Goal: Information Seeking & Learning: Compare options

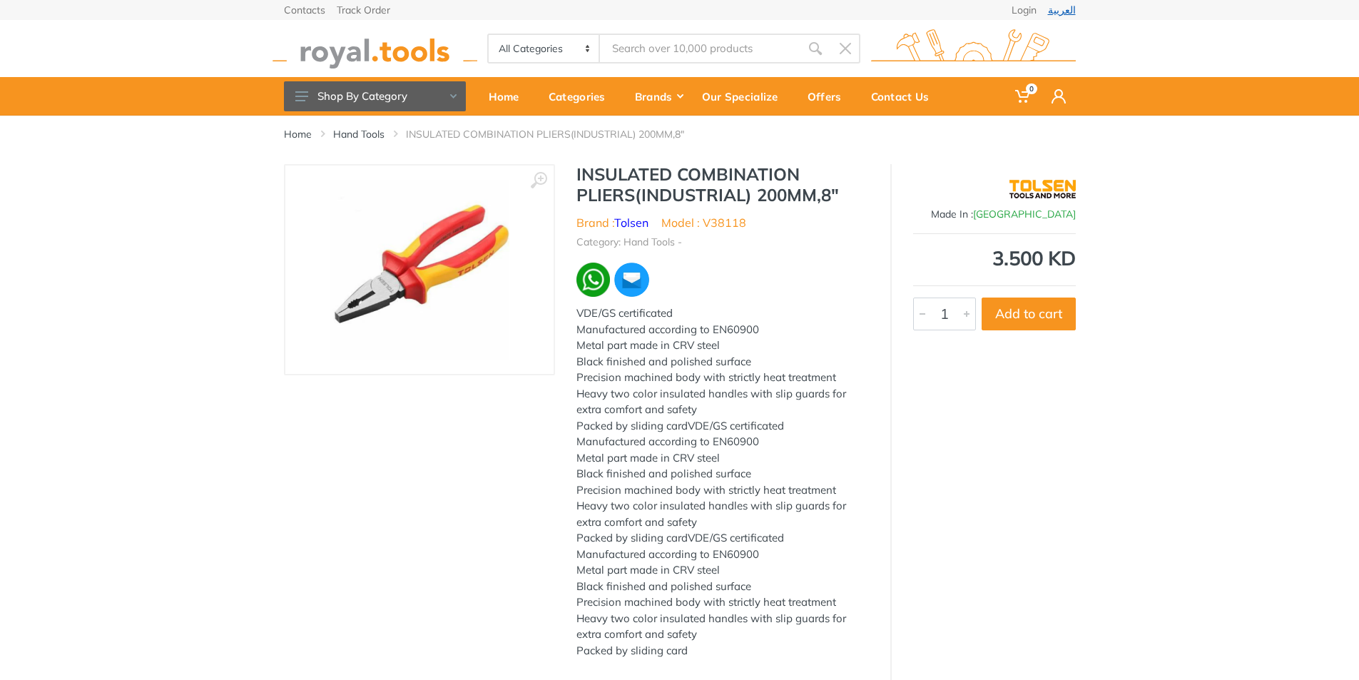
click at [1070, 6] on link "العربية" at bounding box center [1062, 10] width 28 height 10
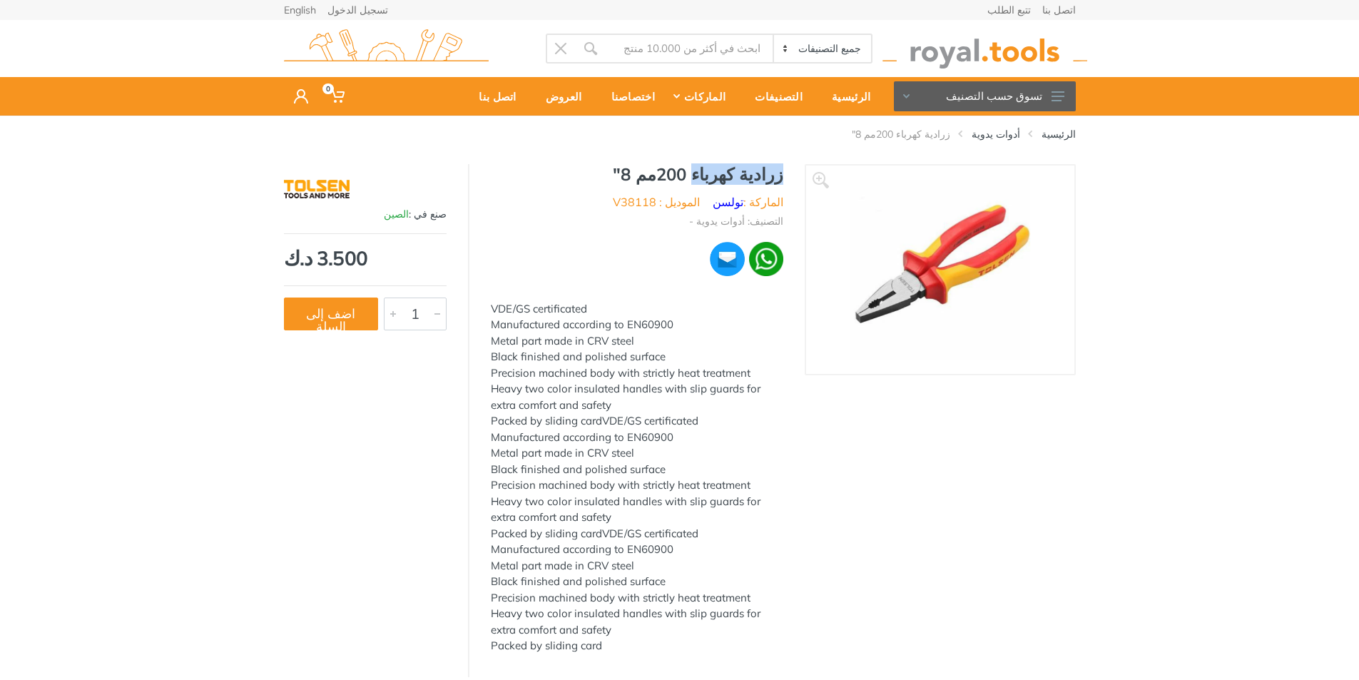
drag, startPoint x: 782, startPoint y: 171, endPoint x: 707, endPoint y: 176, distance: 75.8
click at [707, 176] on h1 "زرادية كهرباء 200مم 8"" at bounding box center [637, 174] width 292 height 21
copy h1 "زرادية كهرباء"
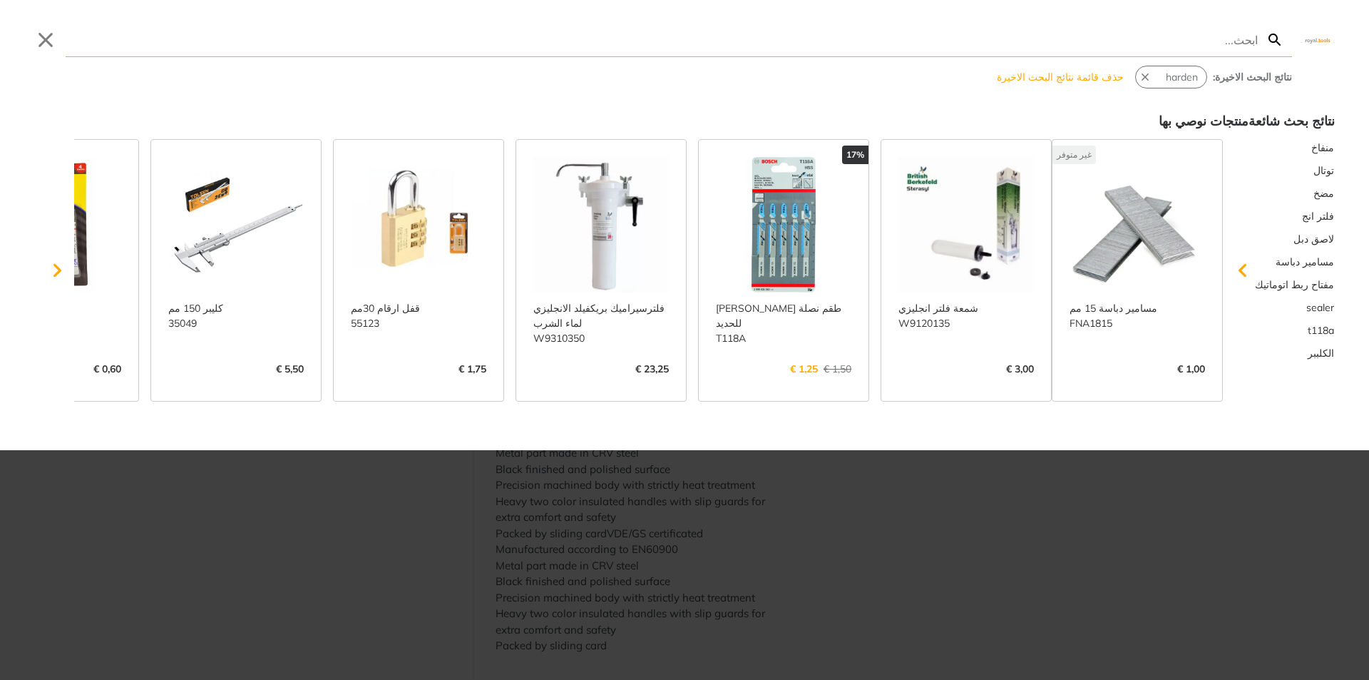
paste input "Insulated Long Nose Plier"
type input "Insulated Long Nose Plier"
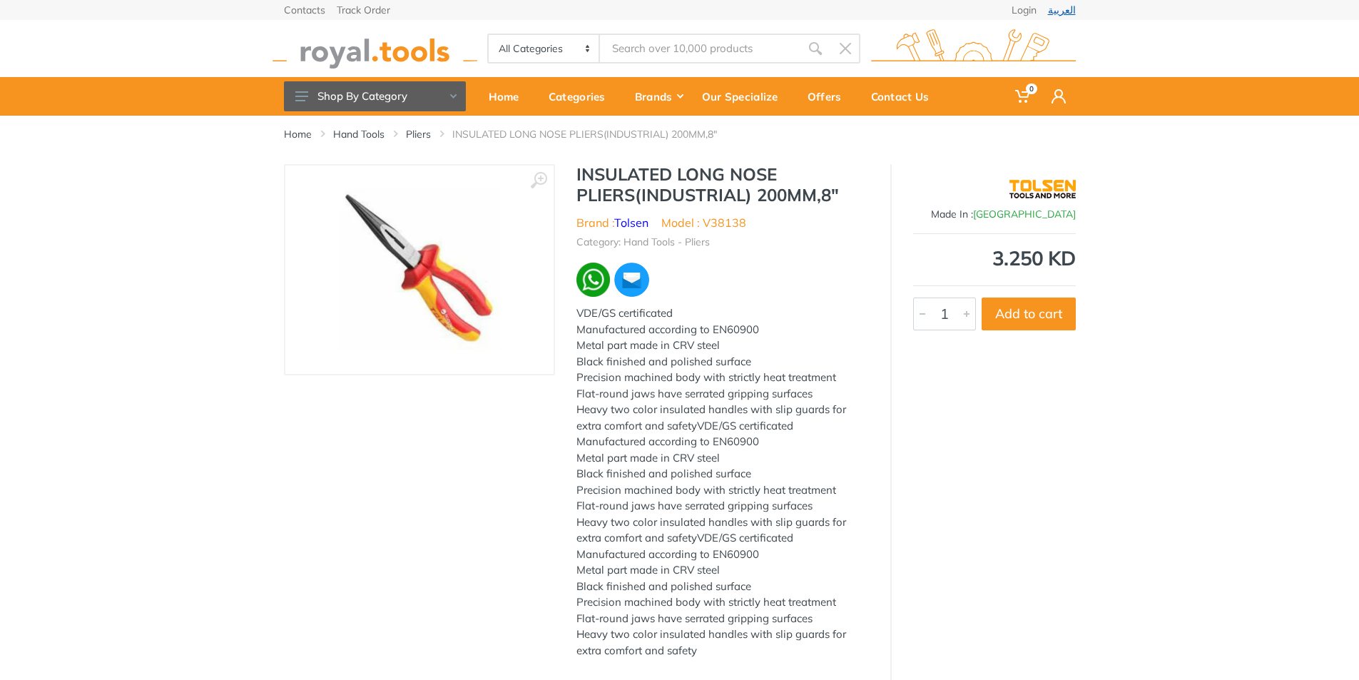
click at [1061, 8] on link "العربية" at bounding box center [1062, 10] width 28 height 10
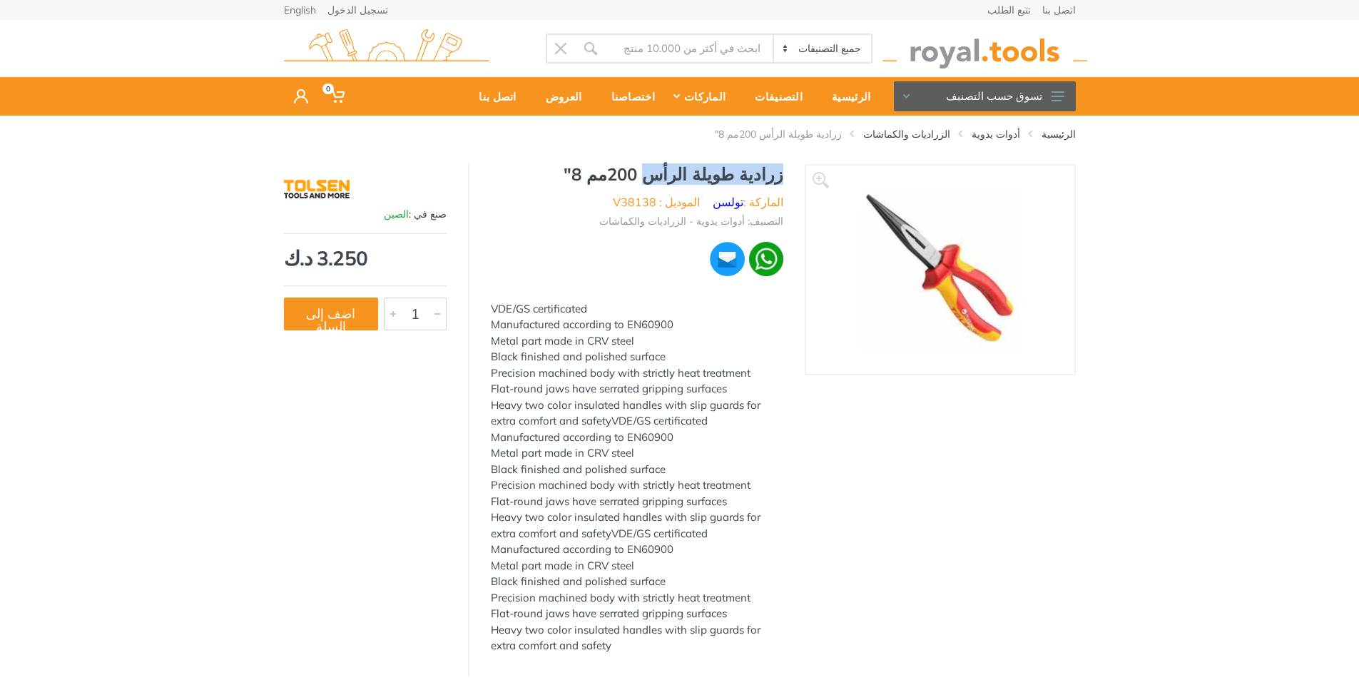
drag, startPoint x: 782, startPoint y: 175, endPoint x: 669, endPoint y: 175, distance: 112.7
click at [669, 175] on h1 "زرادية طويلة الرأس 200مم 8"" at bounding box center [637, 174] width 292 height 21
copy h1 "زرادية طويلة الرأس"
drag, startPoint x: 745, startPoint y: 170, endPoint x: 786, endPoint y: 178, distance: 42.2
click at [786, 178] on div "زرادية طويلة الرأس 200مم 8" الماركة : تولسن الموديل : V38138 التصنيف: أدوات يدو…" at bounding box center [636, 413] width 335 height 499
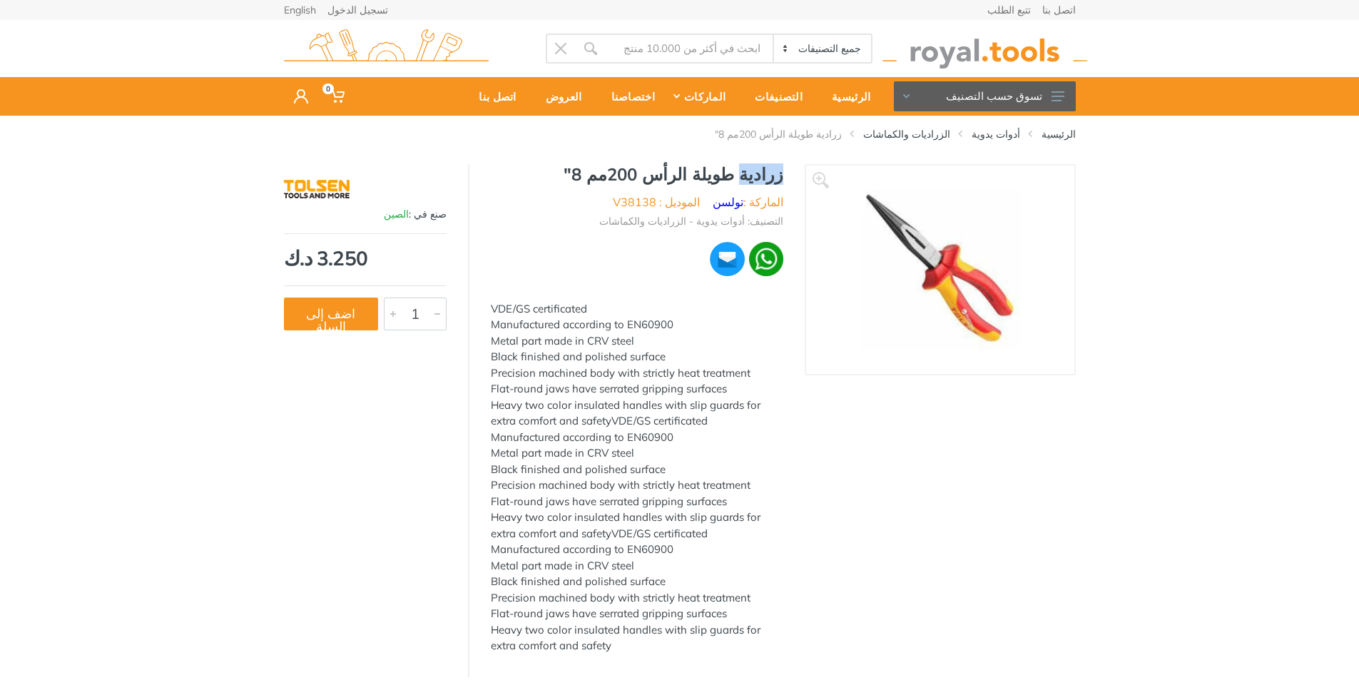
copy h1 "زرادية"
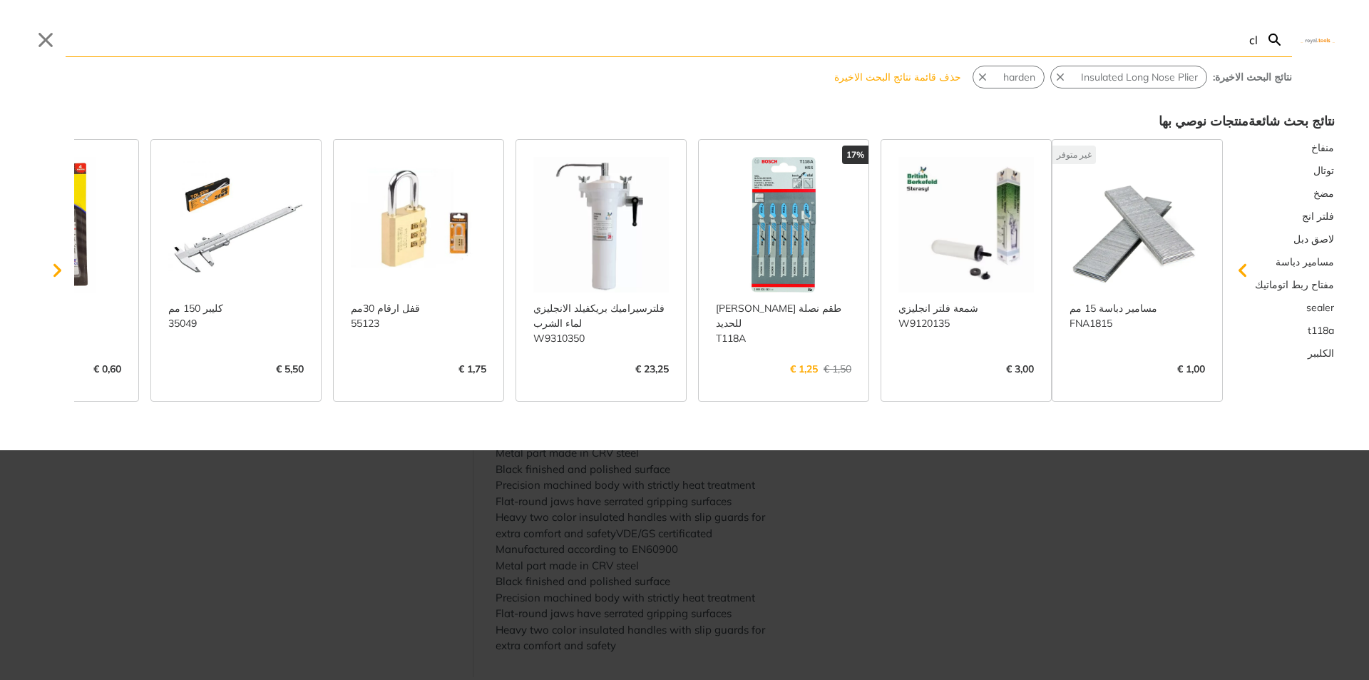
type input "cl"
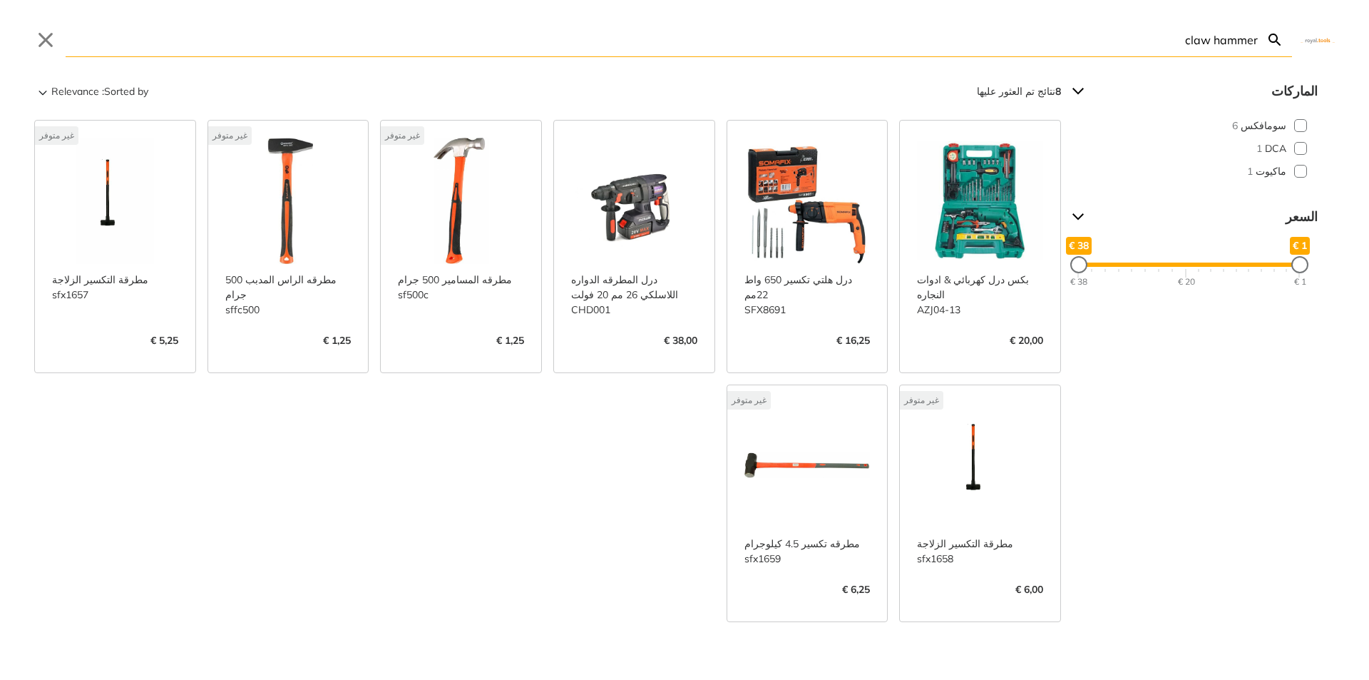
type input "claw hammer"
click at [471, 355] on link "عرض المزيد ->" at bounding box center [461, 355] width 126 height 0
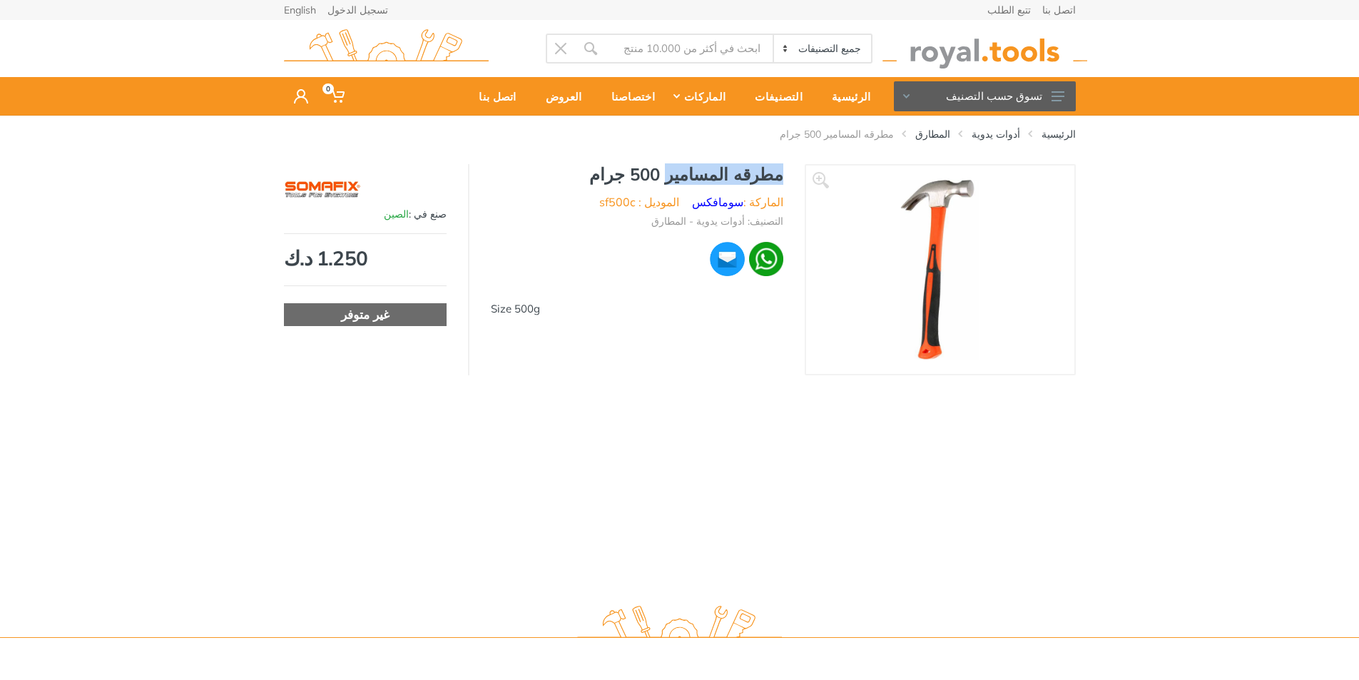
drag, startPoint x: 695, startPoint y: 173, endPoint x: 787, endPoint y: 175, distance: 91.3
click at [787, 175] on div "مطرقه المسامير 500 جرام الماركة : سومافكس الموديل : sf500c التصنيف: أدوات يدوية…" at bounding box center [636, 244] width 335 height 161
copy h1 "مطرقه المسامير"
click at [716, 51] on input "Site search" at bounding box center [689, 49] width 168 height 30
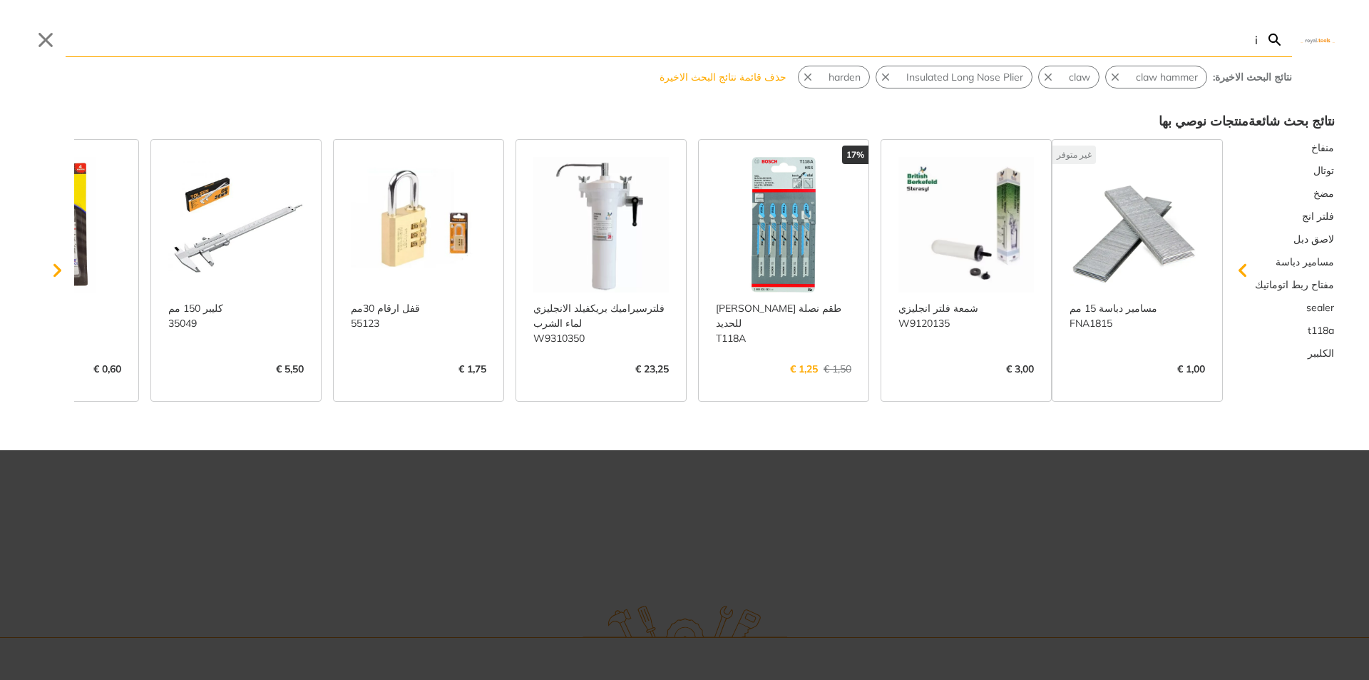
type input "i"
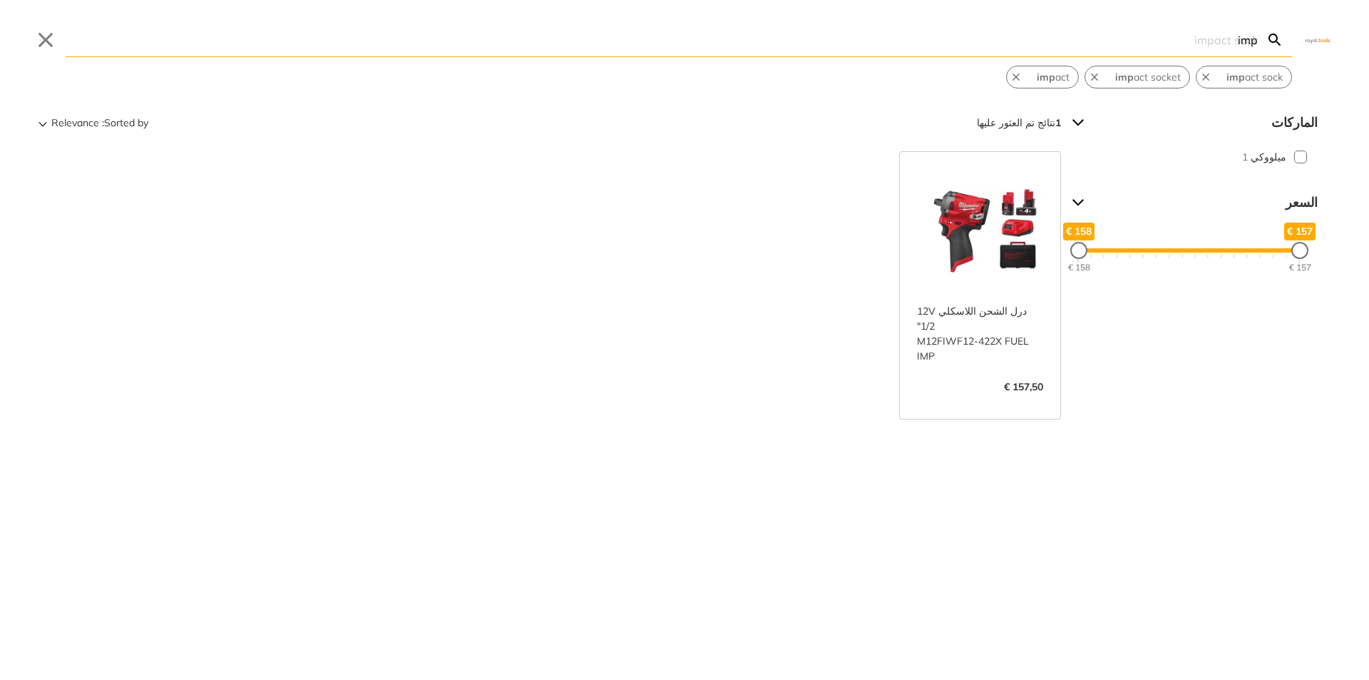
drag, startPoint x: 1192, startPoint y: 41, endPoint x: 1262, endPoint y: 50, distance: 70.5
click at [1262, 50] on form "imp Search impact sock Submit" at bounding box center [679, 40] width 1227 height 34
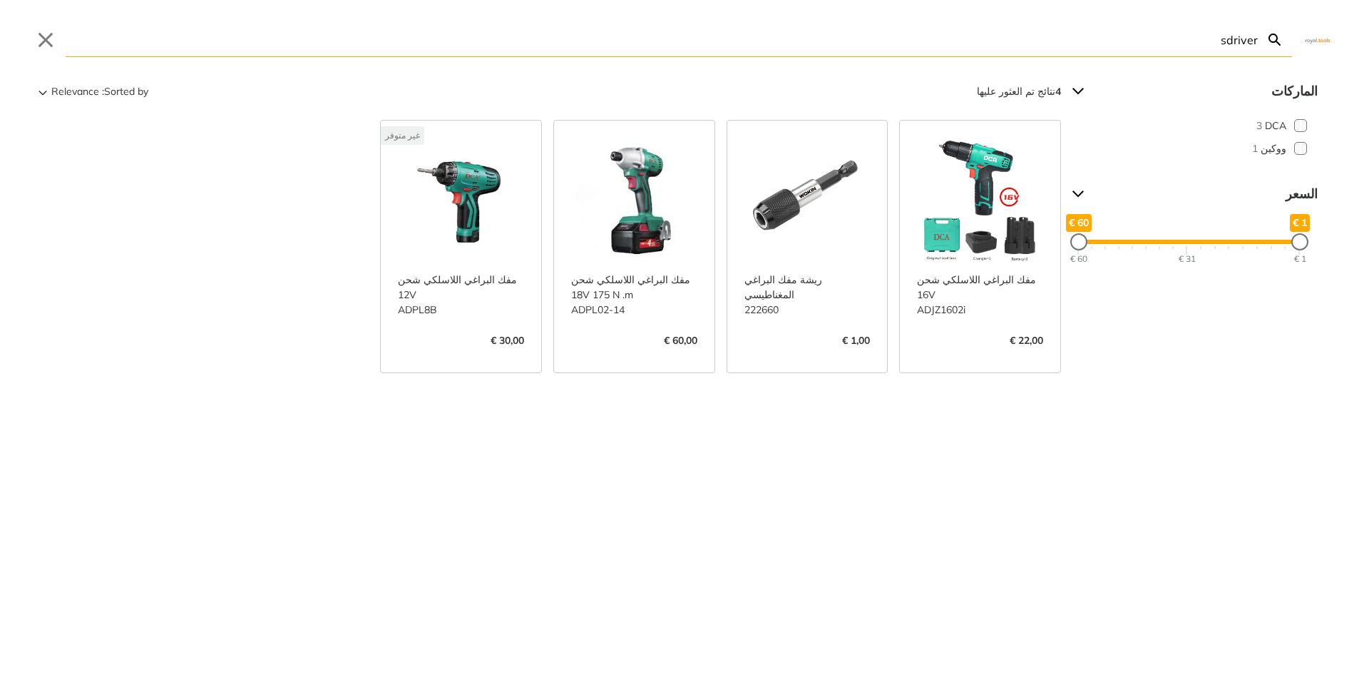
type input "driver"
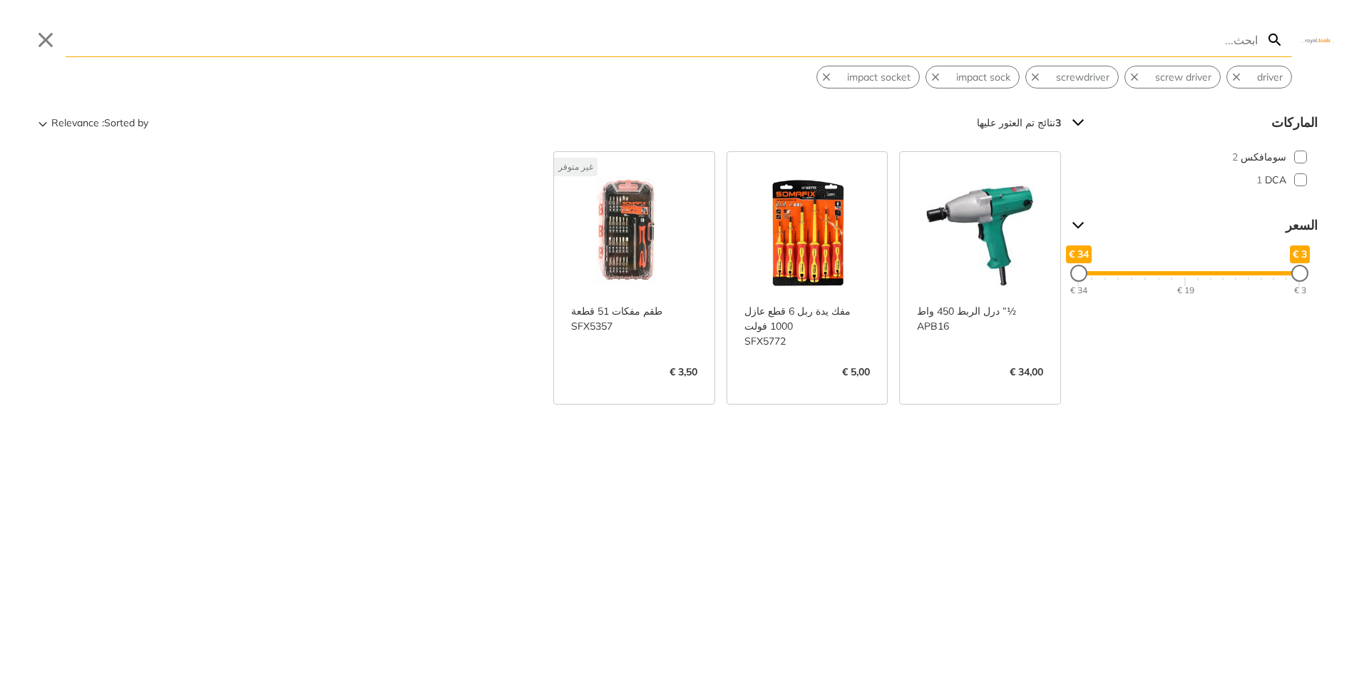
click at [807, 387] on link "عرض المزيد ->" at bounding box center [808, 387] width 126 height 0
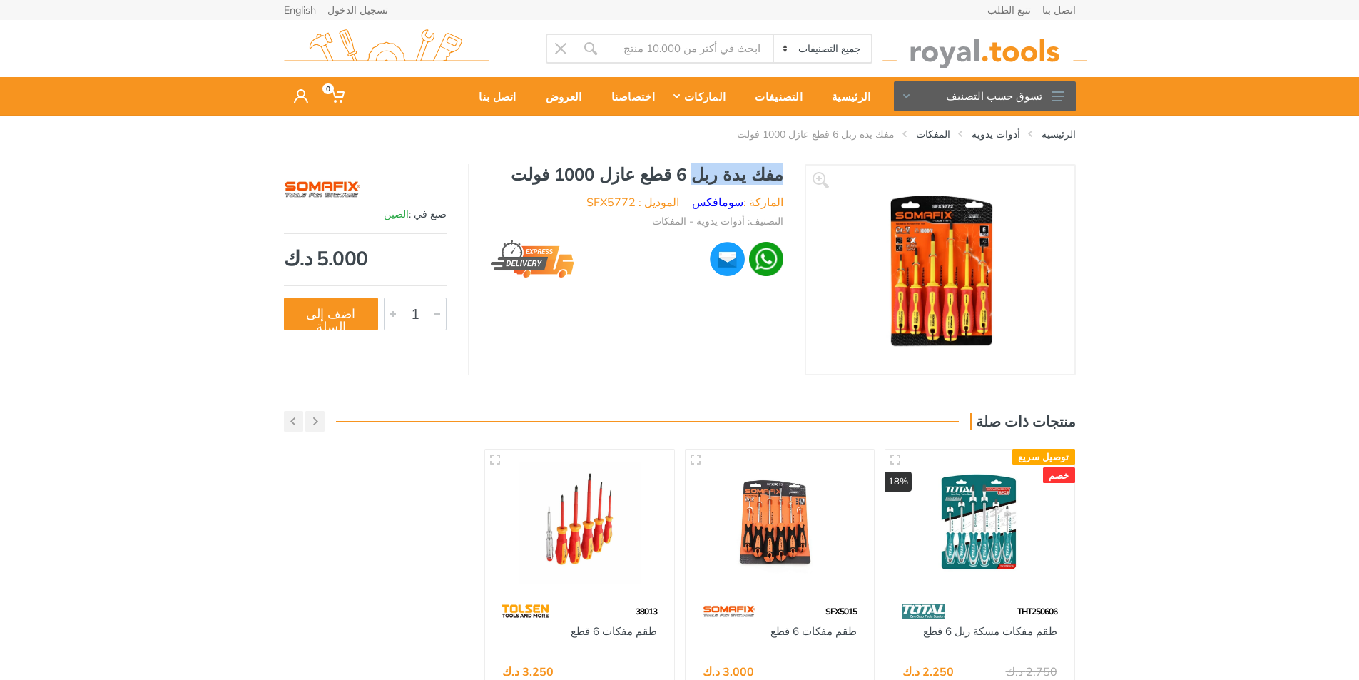
drag, startPoint x: 781, startPoint y: 173, endPoint x: 714, endPoint y: 180, distance: 67.3
click at [714, 180] on h1 "مفك يدة ربل 6 قطع عازل 1000 فولت" at bounding box center [637, 174] width 292 height 21
copy h1 "مفك يدة ربل"
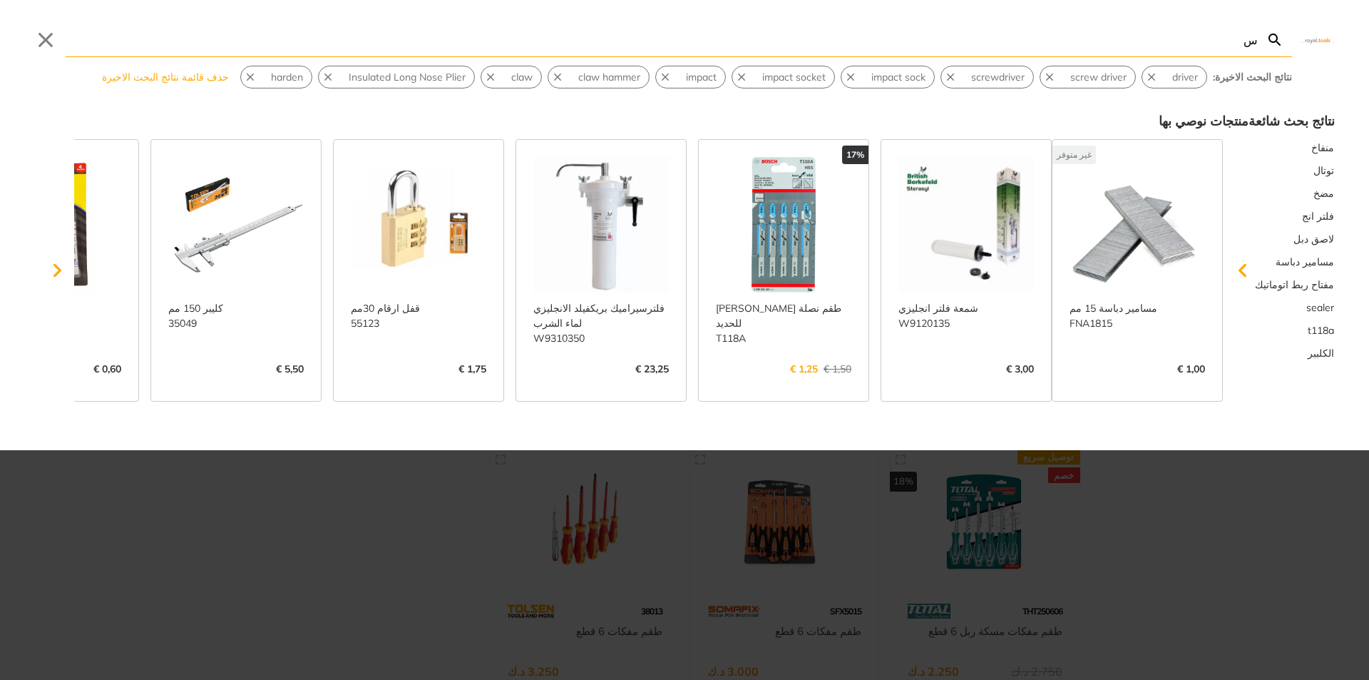
type input "سه"
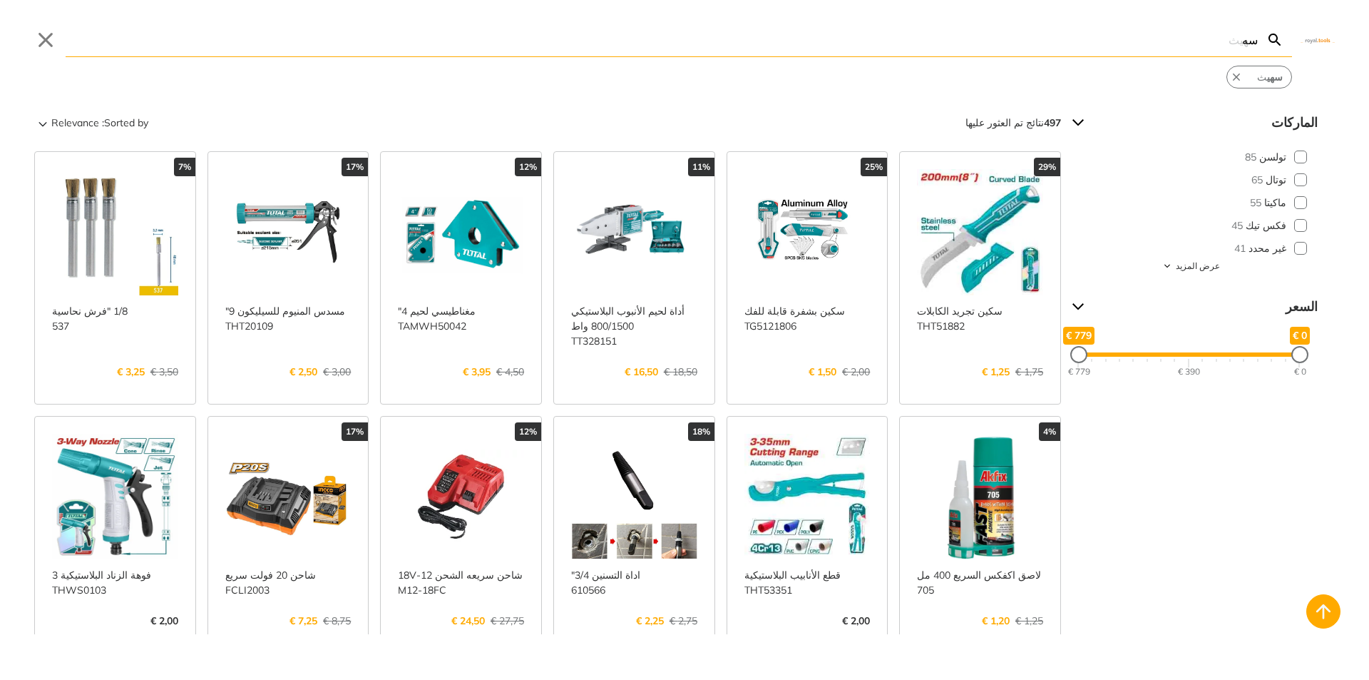
type input "س"
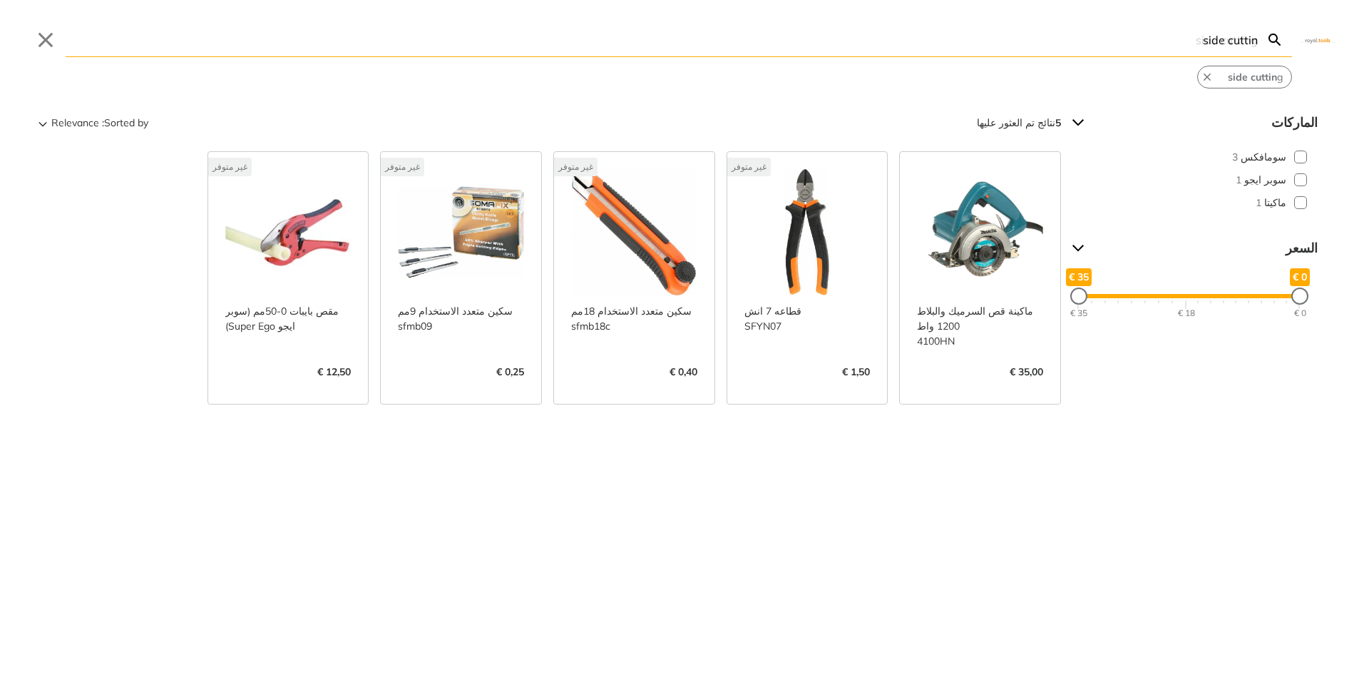
type input "side cuttin"
click at [812, 387] on link "عرض المزيد ->" at bounding box center [808, 387] width 126 height 0
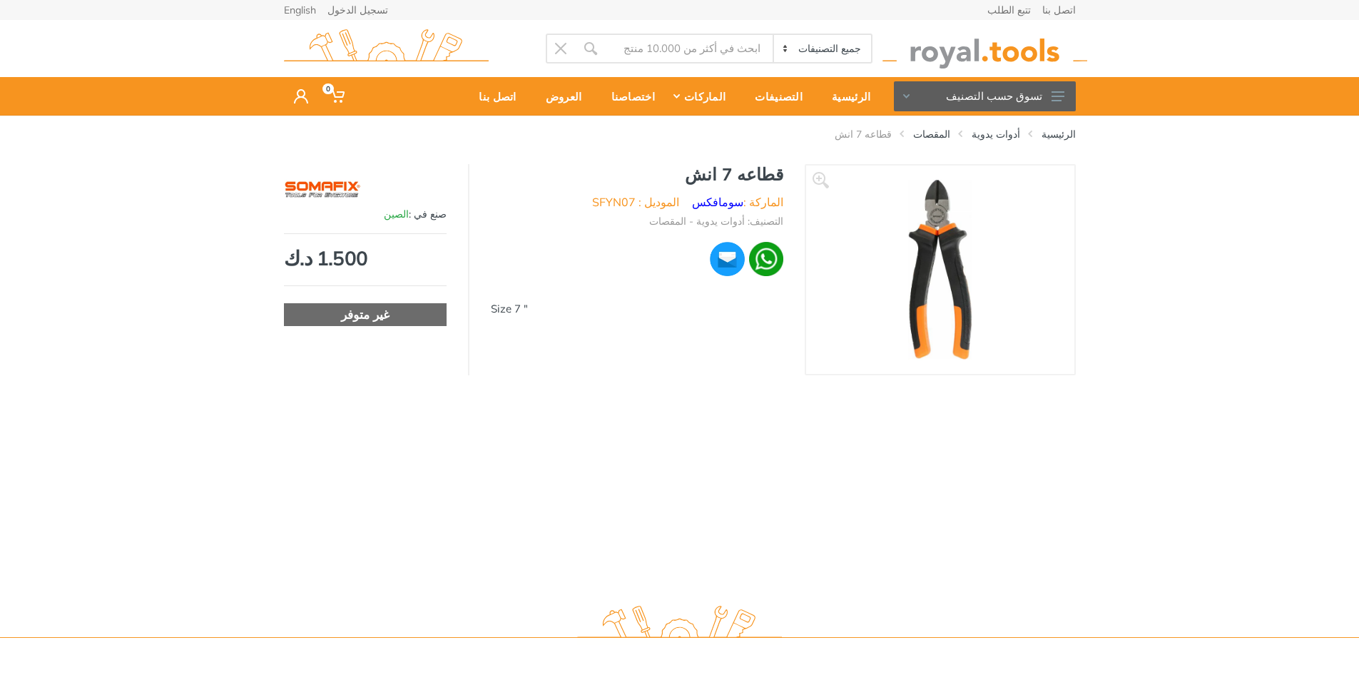
click at [771, 169] on h1 "قطاعه 7 انش" at bounding box center [637, 174] width 292 height 21
copy h1 "قطاعه"
click at [678, 48] on input "Site search" at bounding box center [689, 49] width 168 height 30
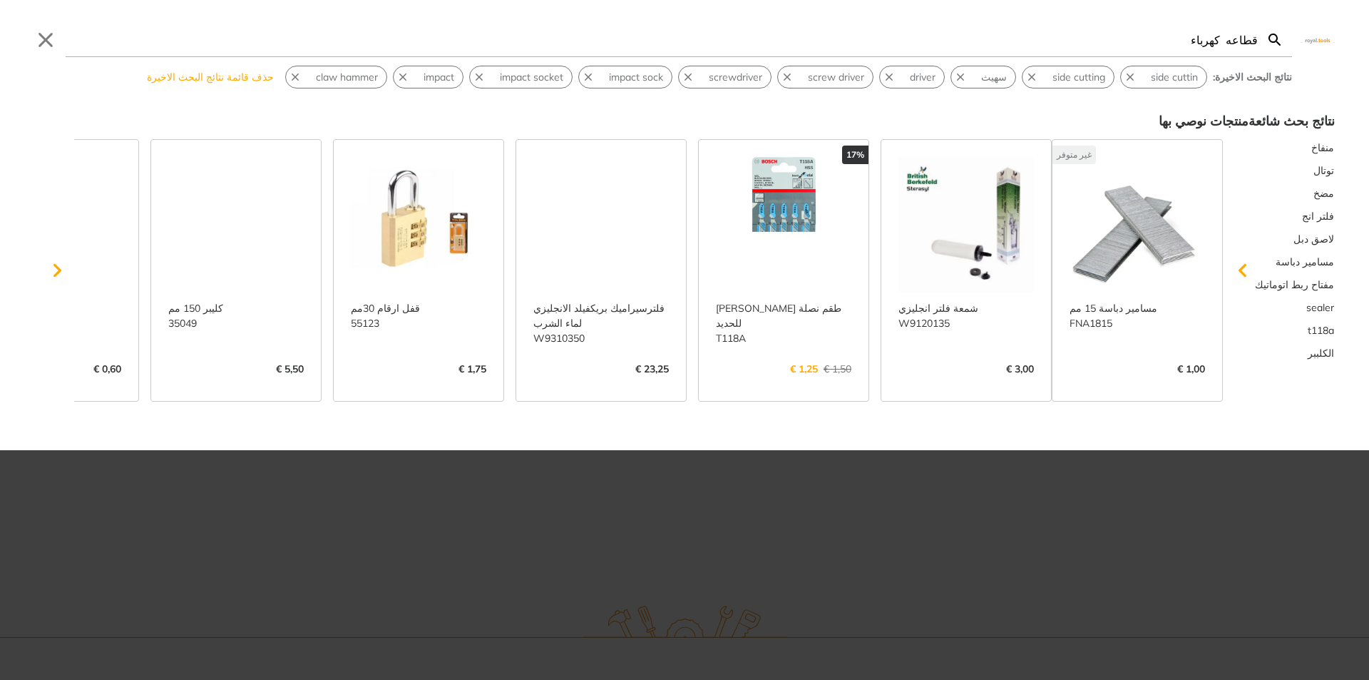
type input "قطاعه كهرباء"
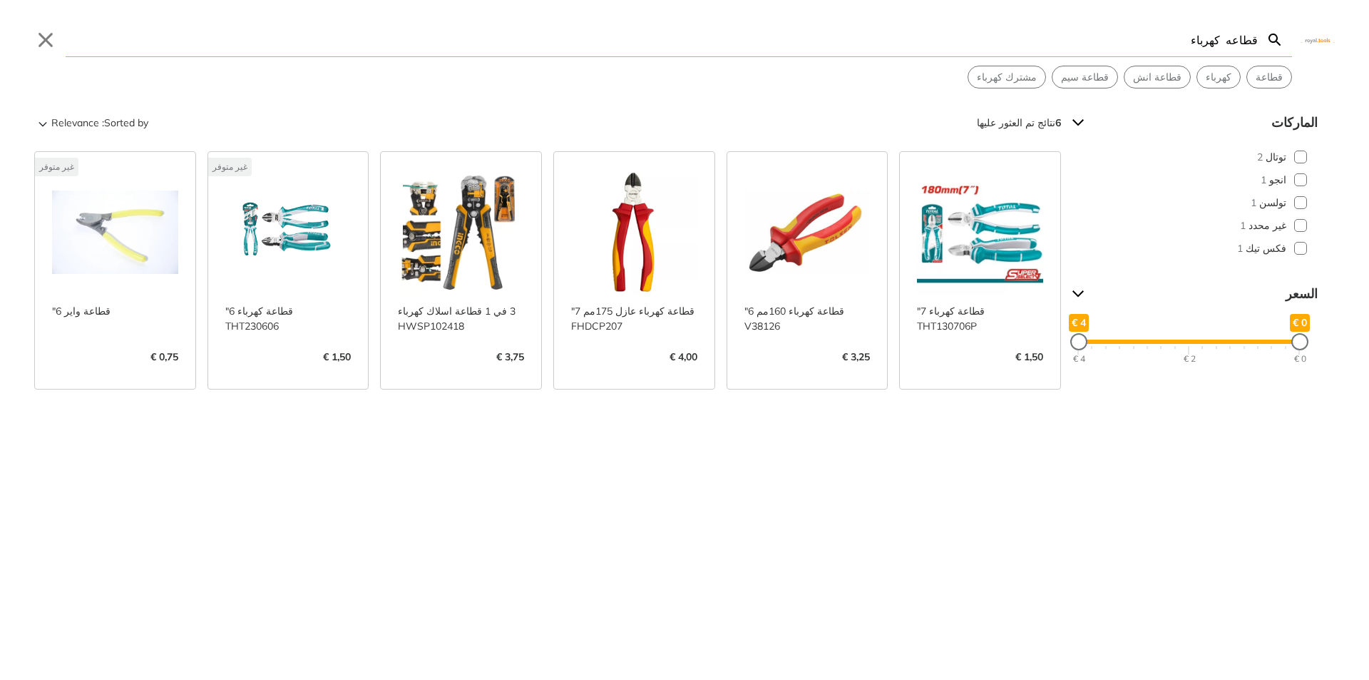
drag, startPoint x: 1202, startPoint y: 41, endPoint x: 1308, endPoint y: 41, distance: 105.6
click at [1308, 41] on div "قطاعه كهرباء Search Submit Close قطاعة كهرباء قطاعة انش قطاعة سيم مشترك كهرباء" at bounding box center [684, 44] width 1369 height 88
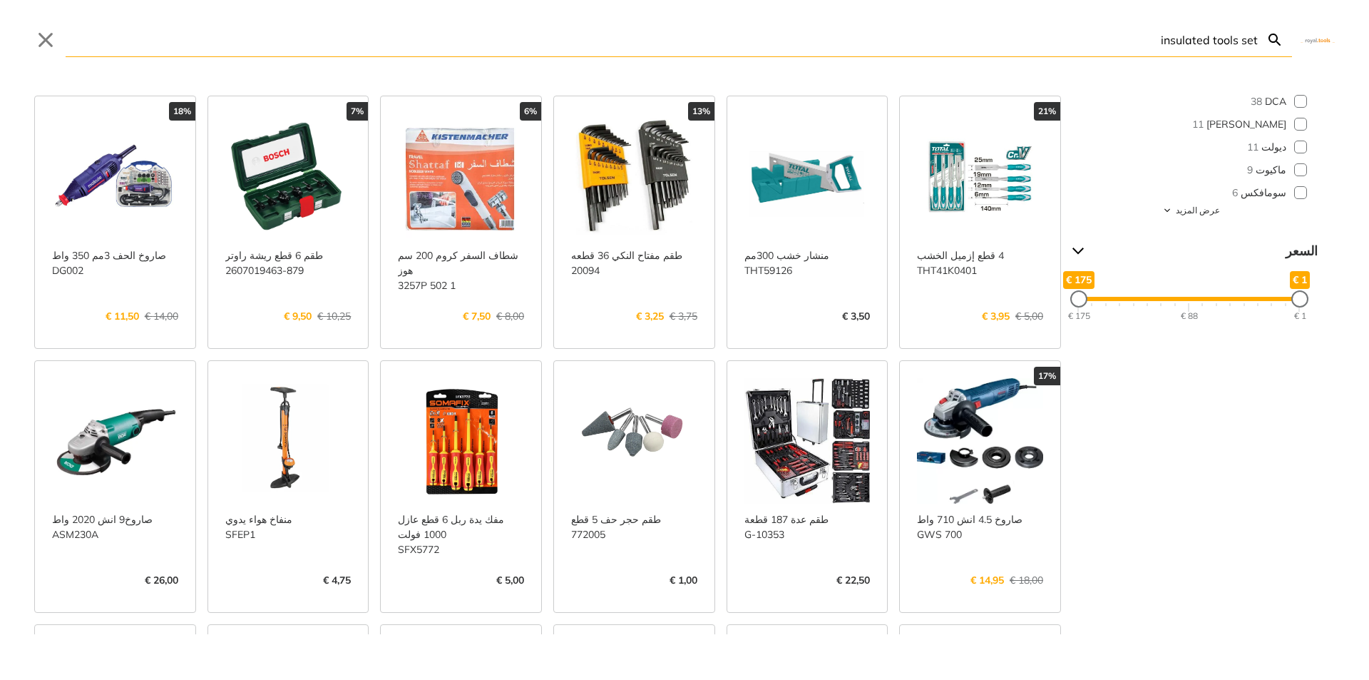
scroll to position [71, 0]
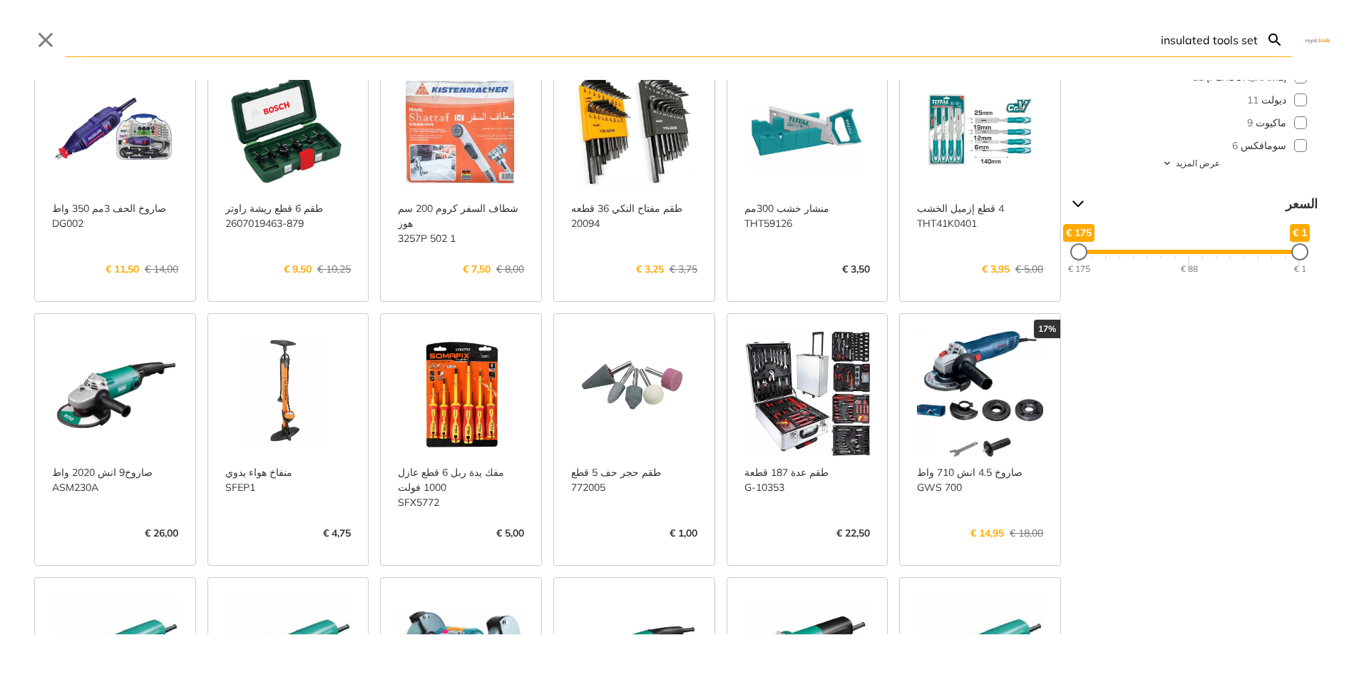
drag, startPoint x: 1217, startPoint y: 40, endPoint x: 1110, endPoint y: 61, distance: 109.0
click at [1110, 61] on div "insulated tools set Search Submit Close الماركات DCA 38 بوش 11 ديولت 11 ماكيوت …" at bounding box center [684, 340] width 1369 height 680
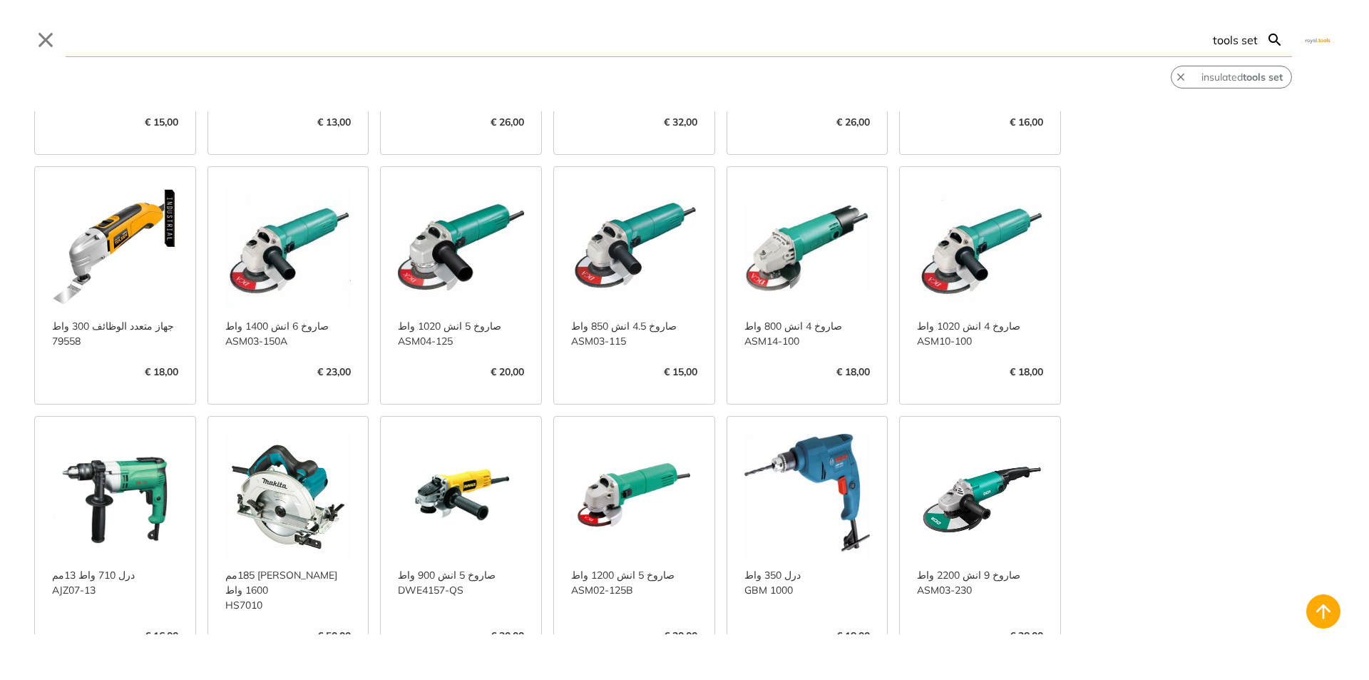
scroll to position [856, 0]
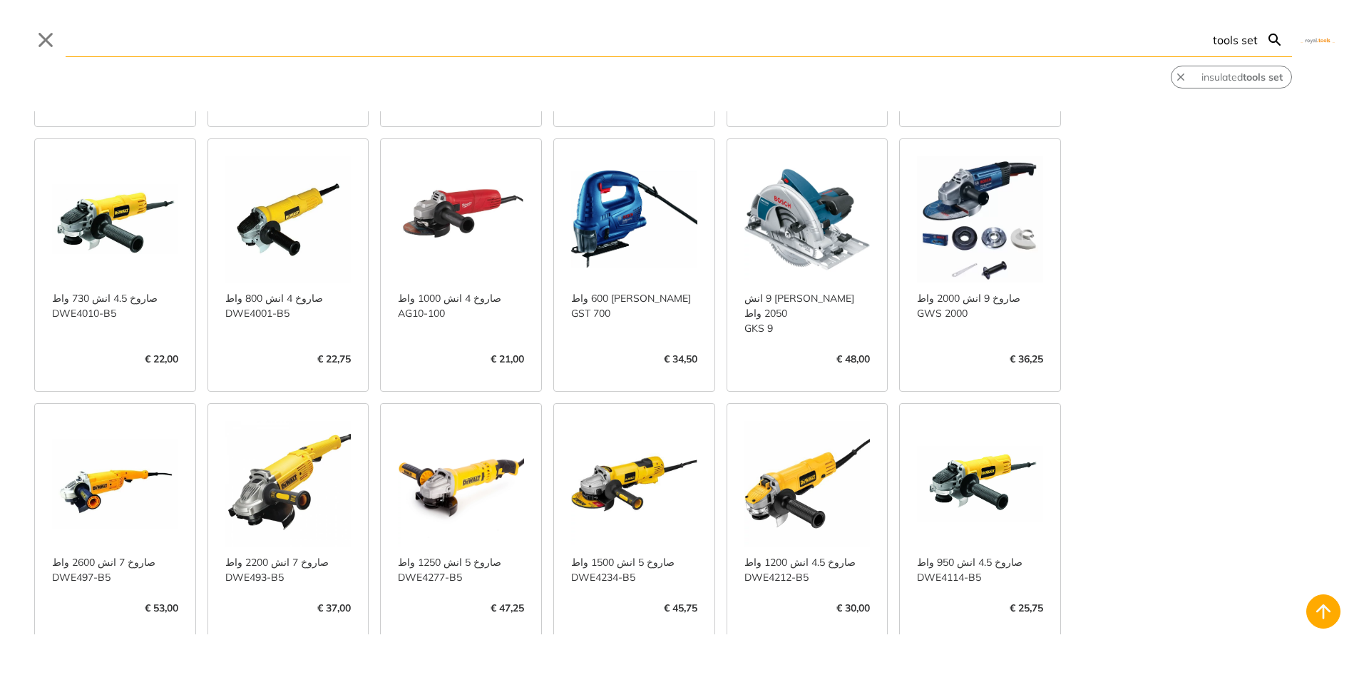
scroll to position [1640, 0]
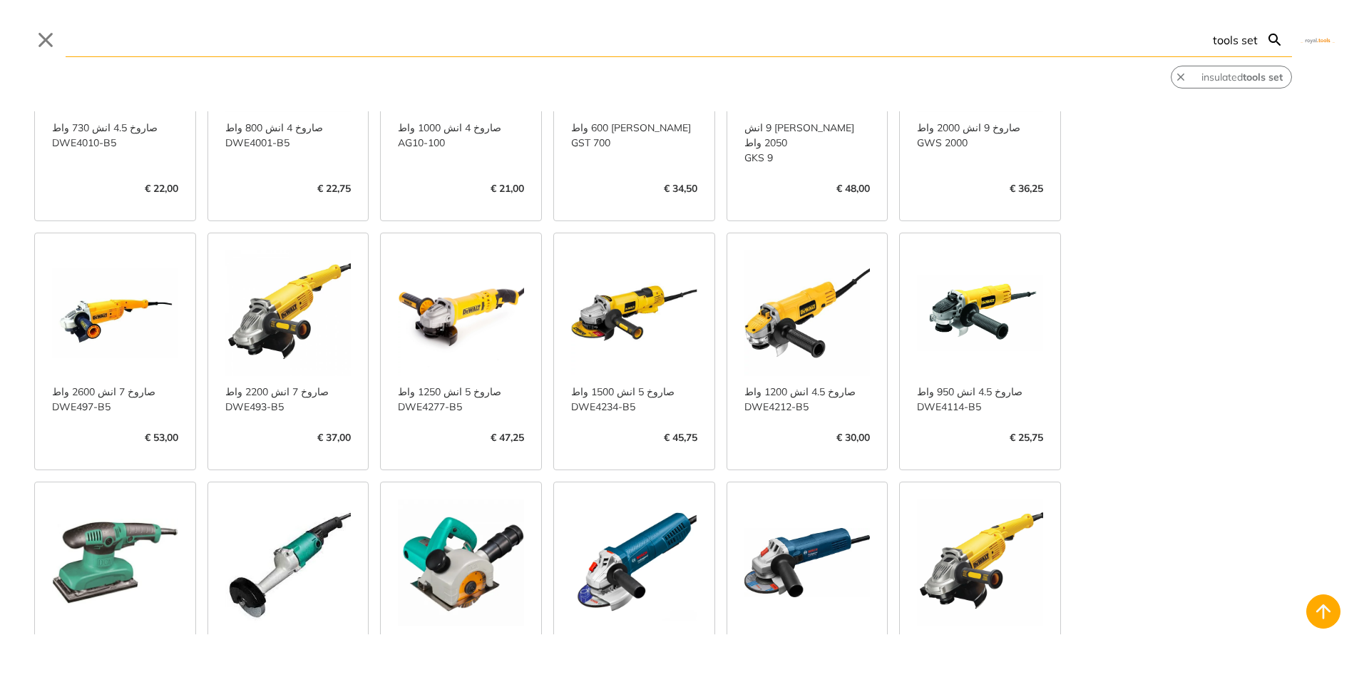
scroll to position [1783, 0]
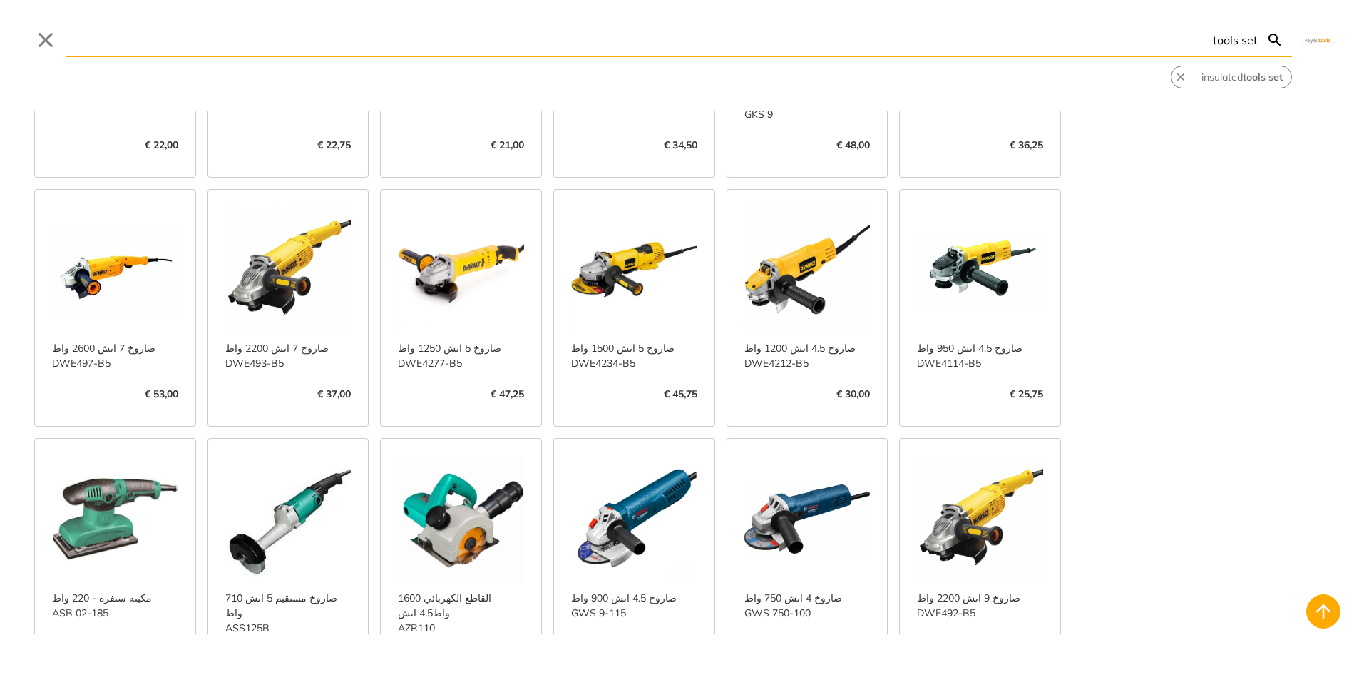
type input "tools set"
